Goal: Transaction & Acquisition: Purchase product/service

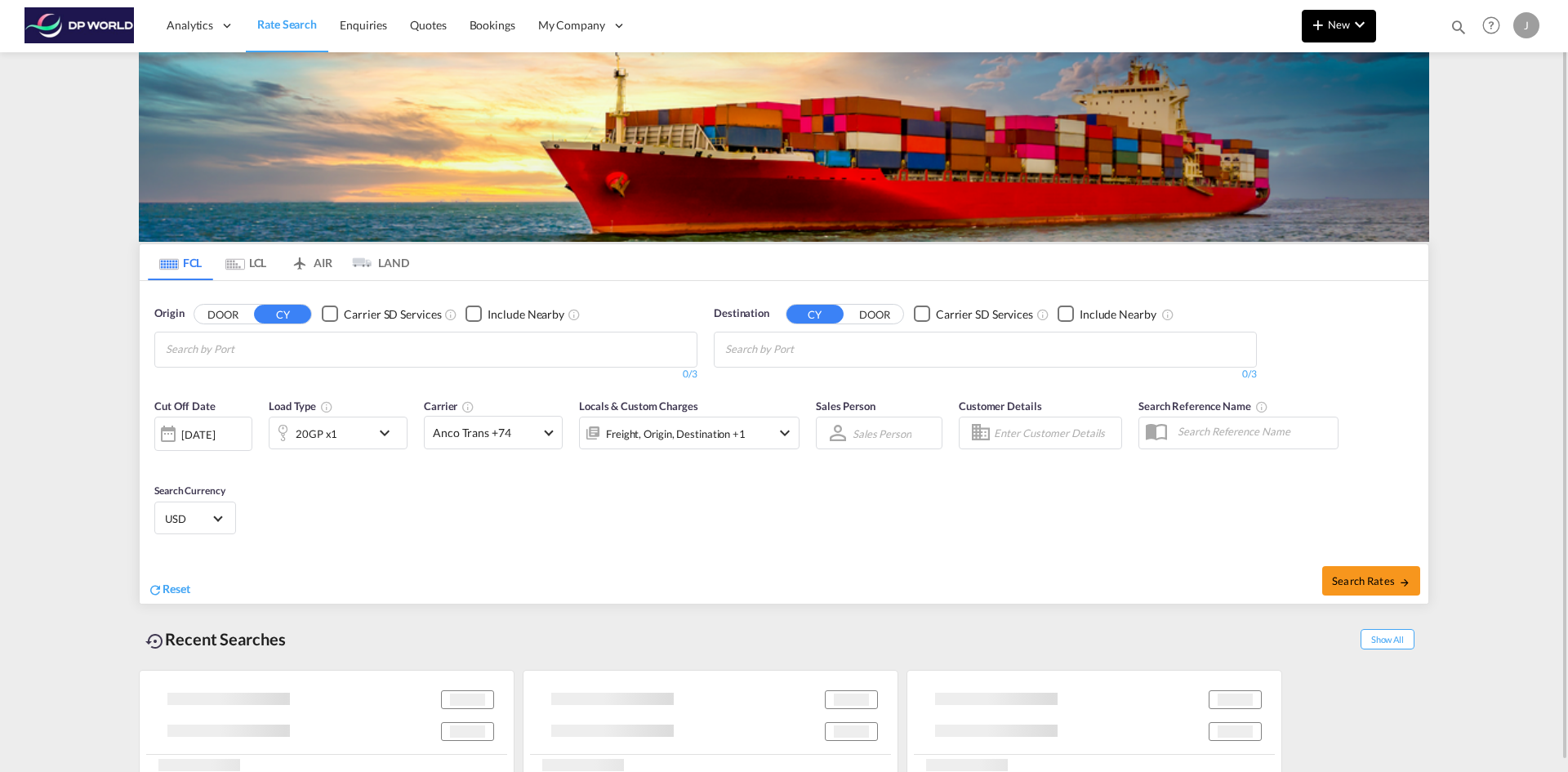
click at [1351, 25] on md-icon "icon-chevron-down" at bounding box center [1360, 25] width 19 height 19
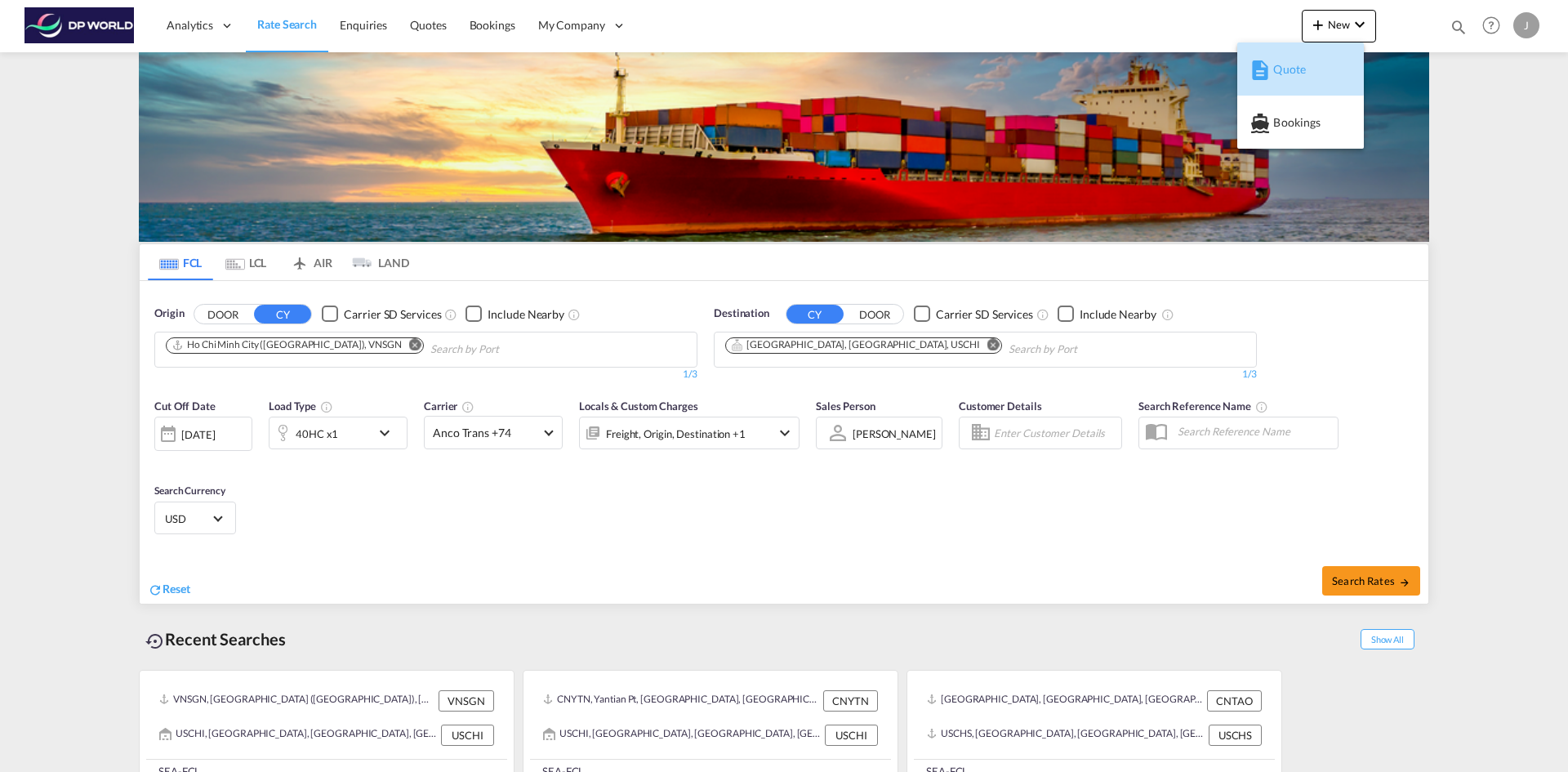
click at [1276, 68] on span "Quote" at bounding box center [1283, 69] width 18 height 33
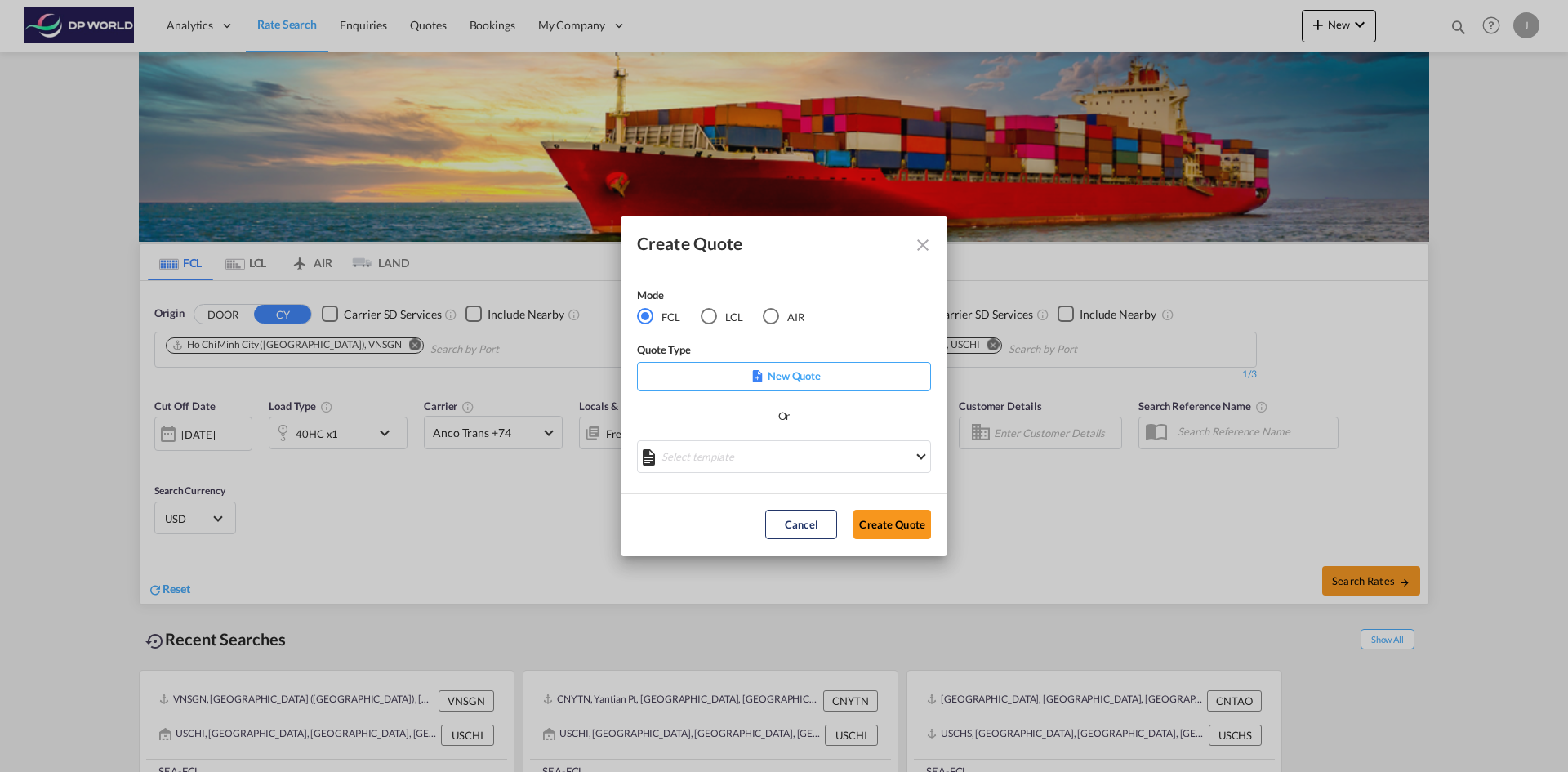
drag, startPoint x: 921, startPoint y: 248, endPoint x: 891, endPoint y: 252, distance: 30.3
click at [921, 248] on md-icon "Close dialog" at bounding box center [923, 245] width 19 height 19
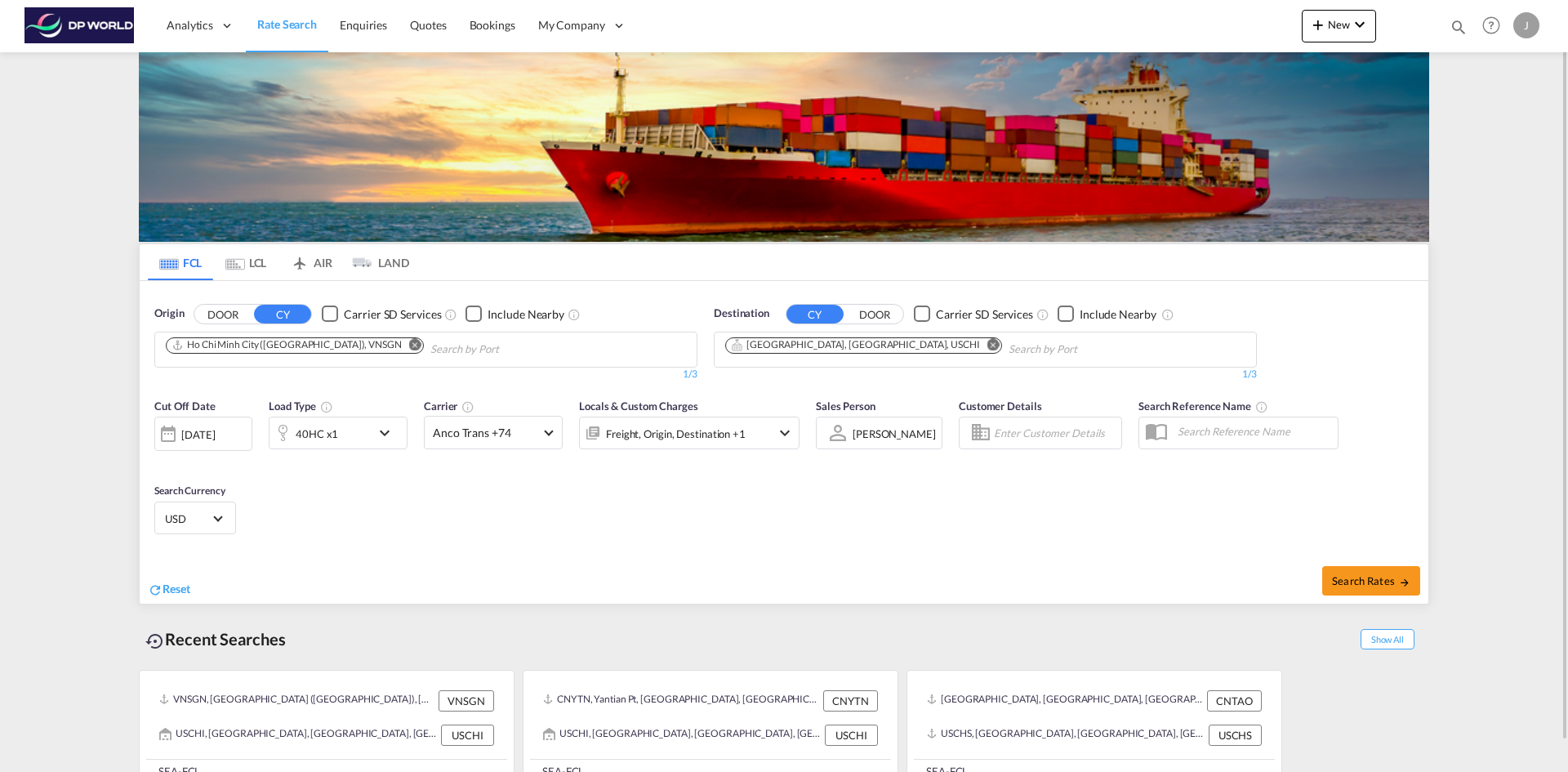
click at [285, 23] on span "Rate Search" at bounding box center [286, 24] width 59 height 14
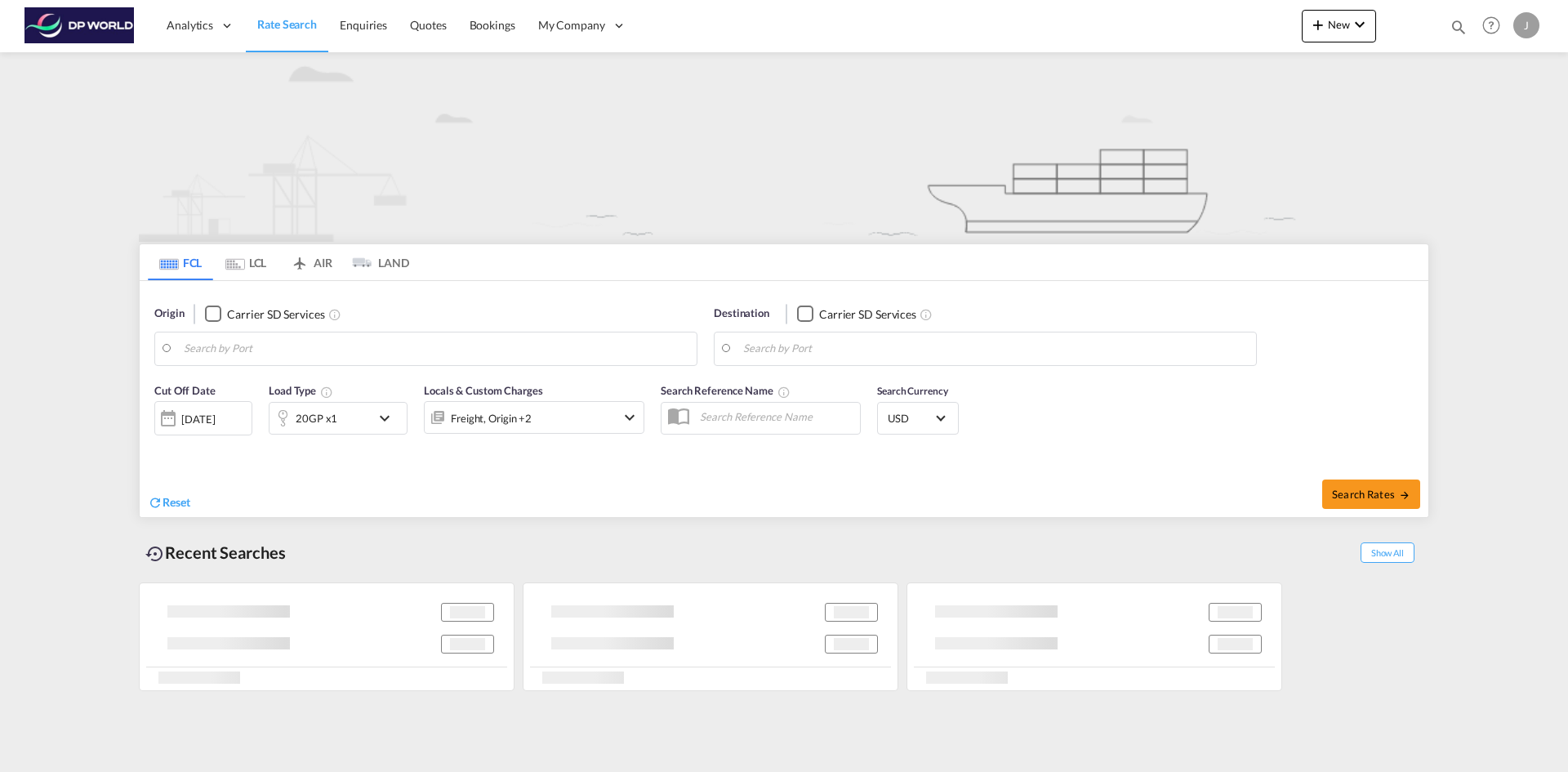
type input "Ho Chi Minh City ([GEOGRAPHIC_DATA]), VNSGN"
type input "[GEOGRAPHIC_DATA], [GEOGRAPHIC_DATA], USCHI"
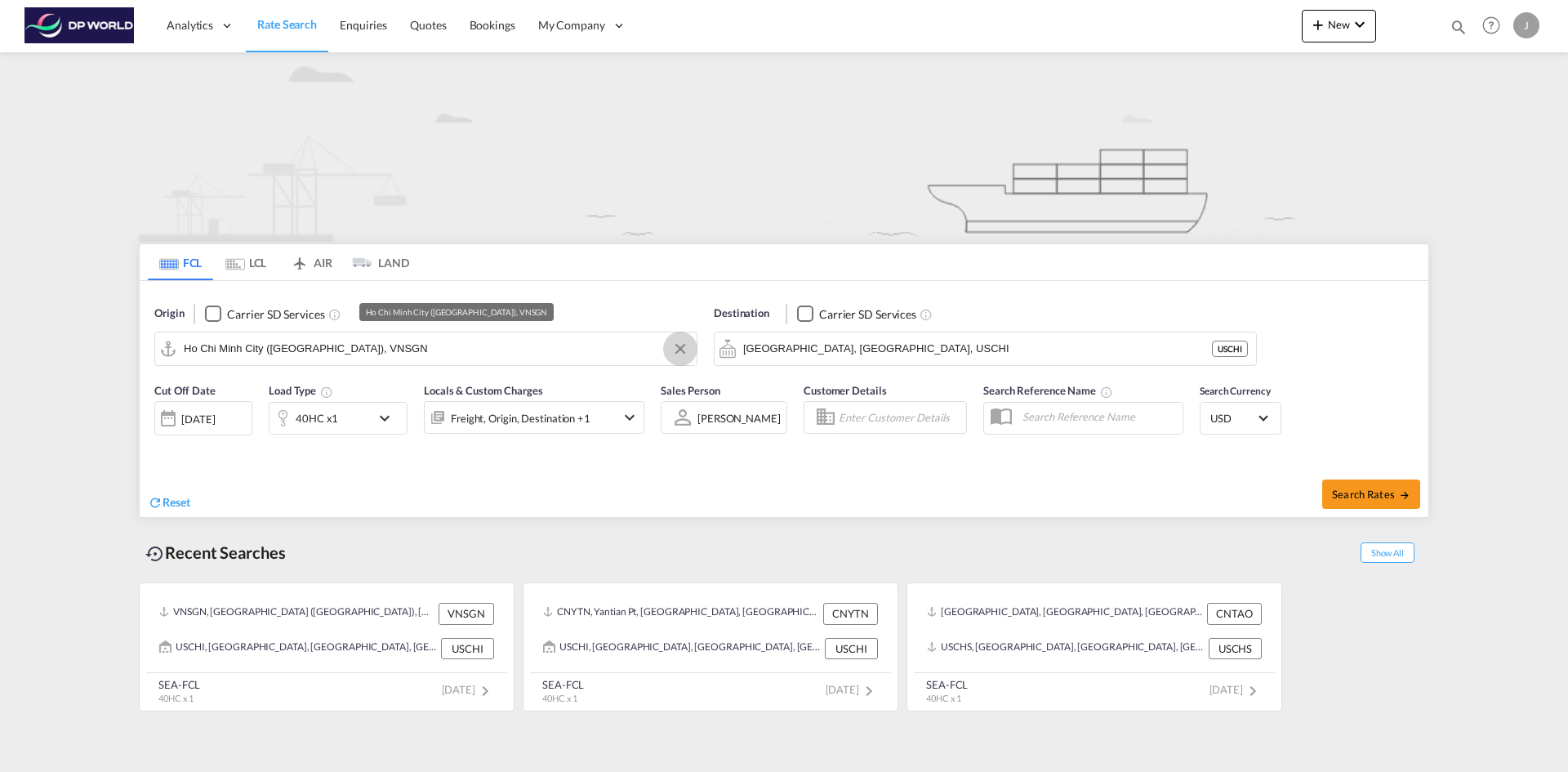
click at [683, 357] on button "Clear Input" at bounding box center [681, 349] width 25 height 25
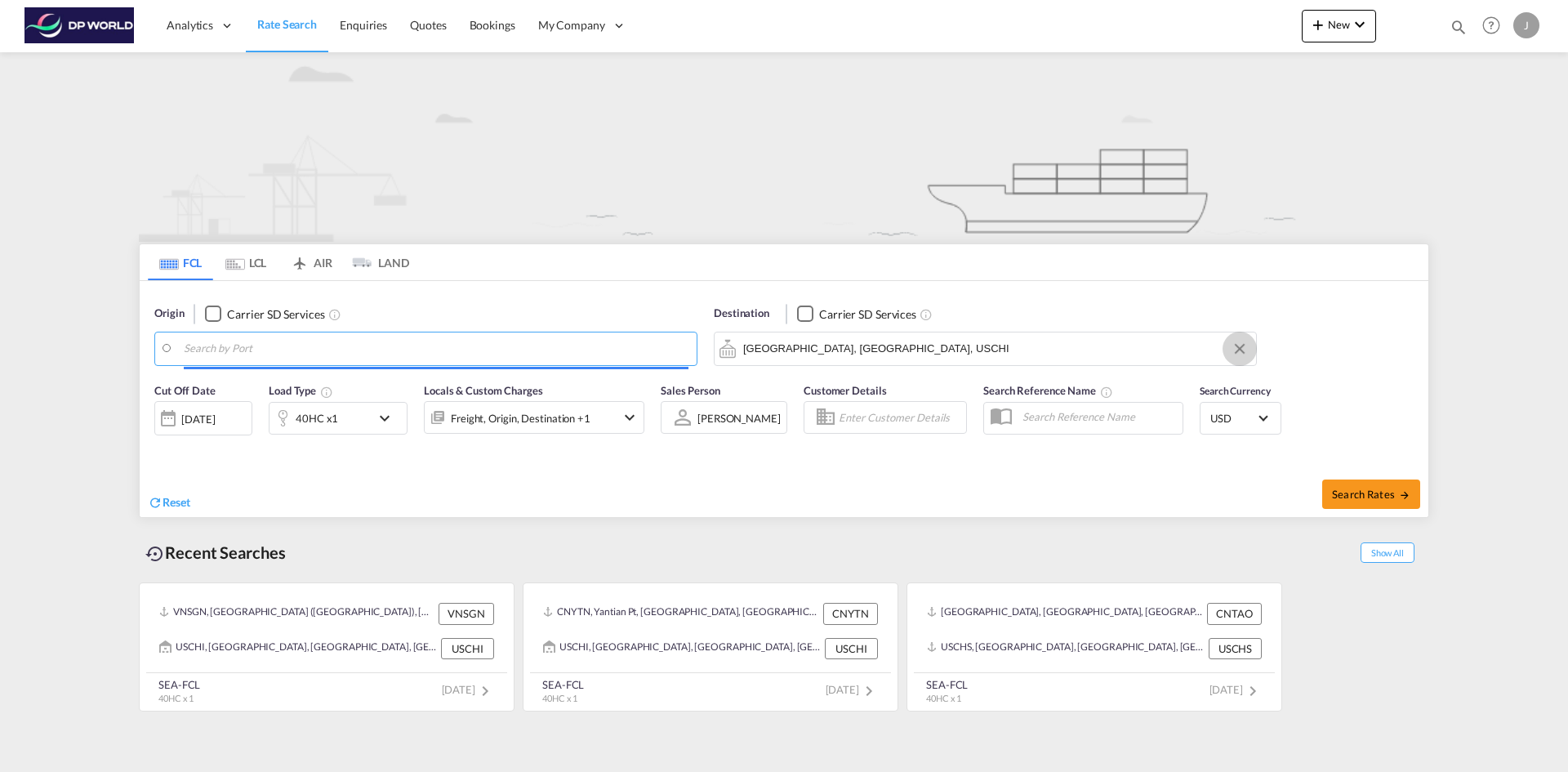
click at [1246, 354] on md-icon "Clear Input" at bounding box center [1240, 348] width 18 height 18
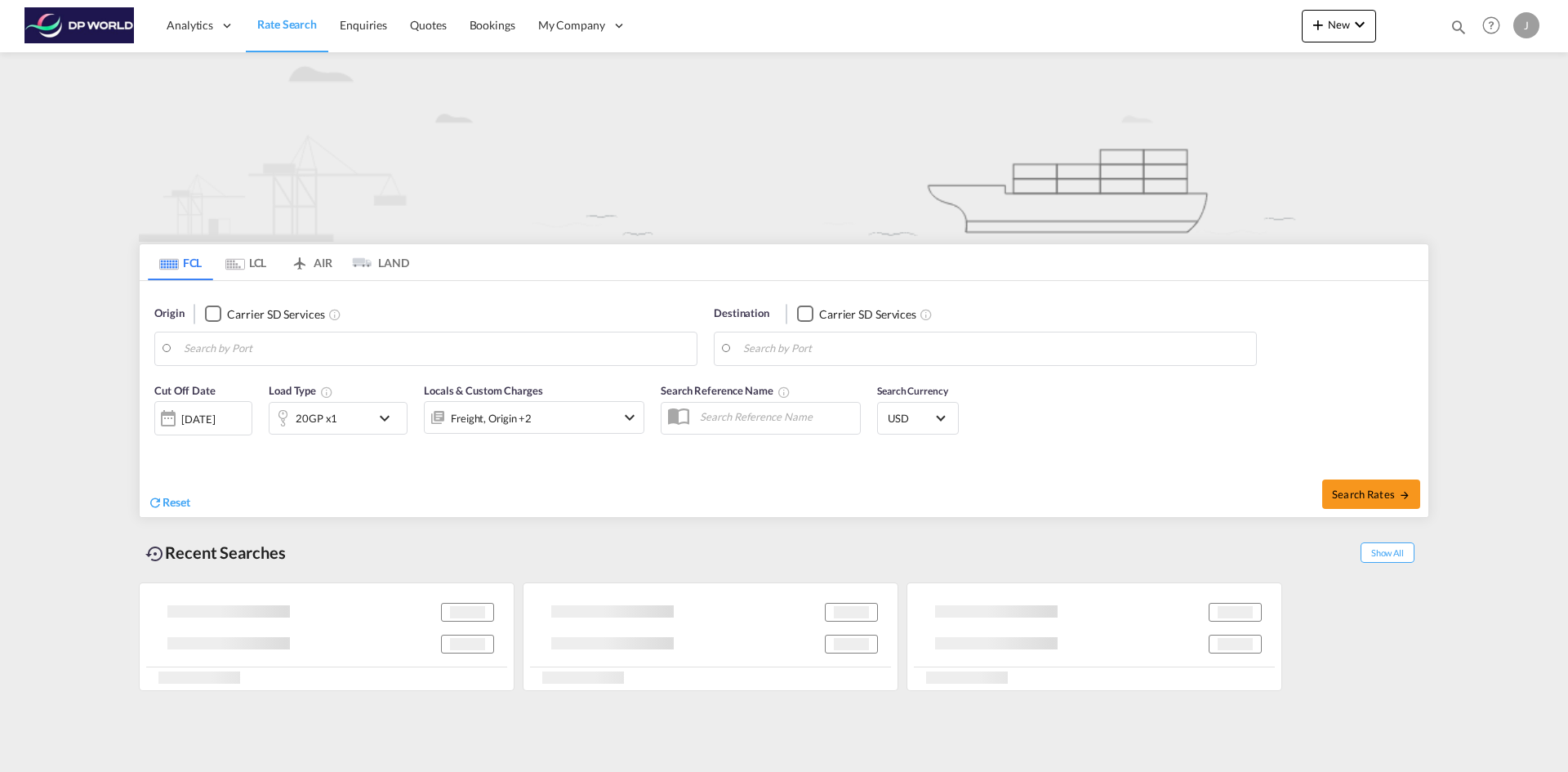
type input "Ho Chi Minh City ([GEOGRAPHIC_DATA]), VNSGN"
type input "[GEOGRAPHIC_DATA], [GEOGRAPHIC_DATA], USCHI"
